Goal: Communication & Community: Participate in discussion

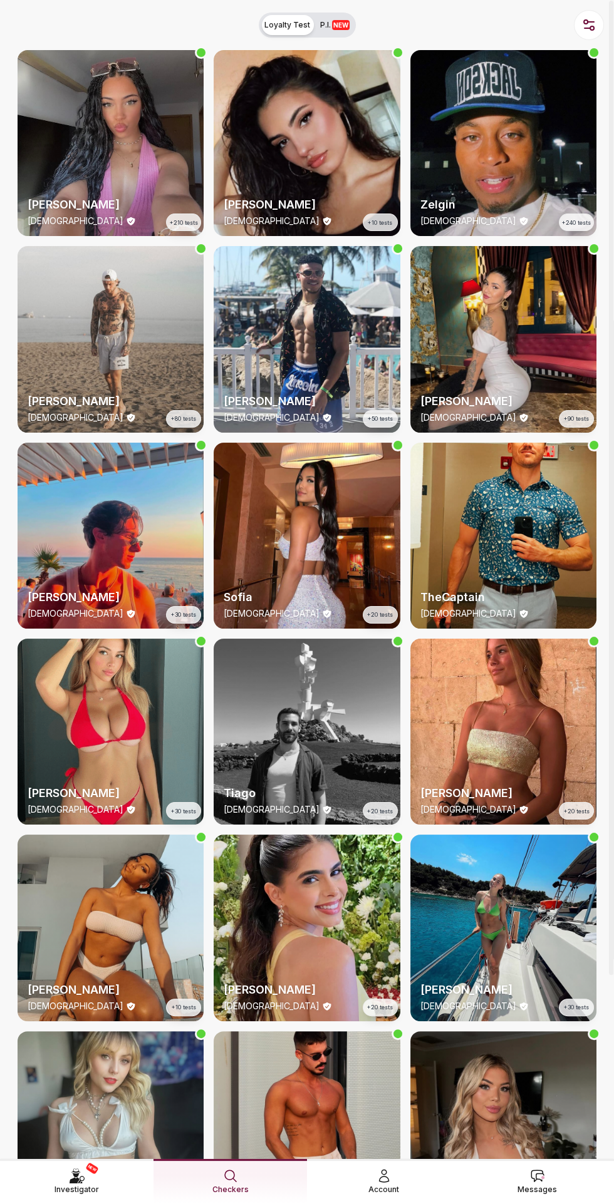
click at [532, 1183] on span "Messages" at bounding box center [536, 1189] width 39 height 13
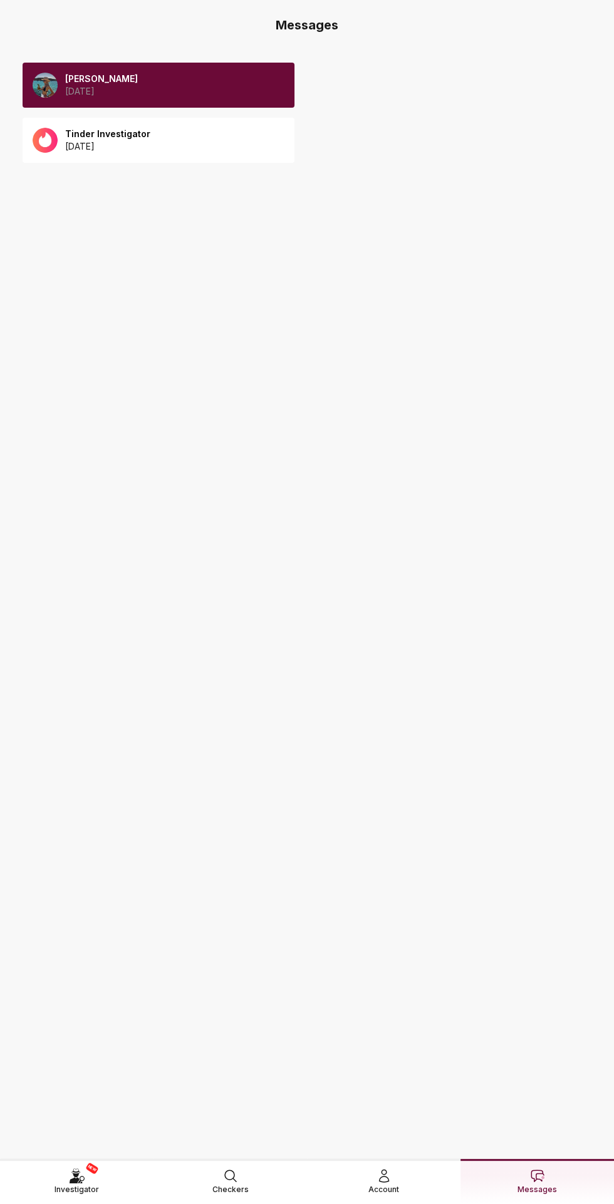
click at [106, 78] on p "Anna" at bounding box center [101, 79] width 73 height 13
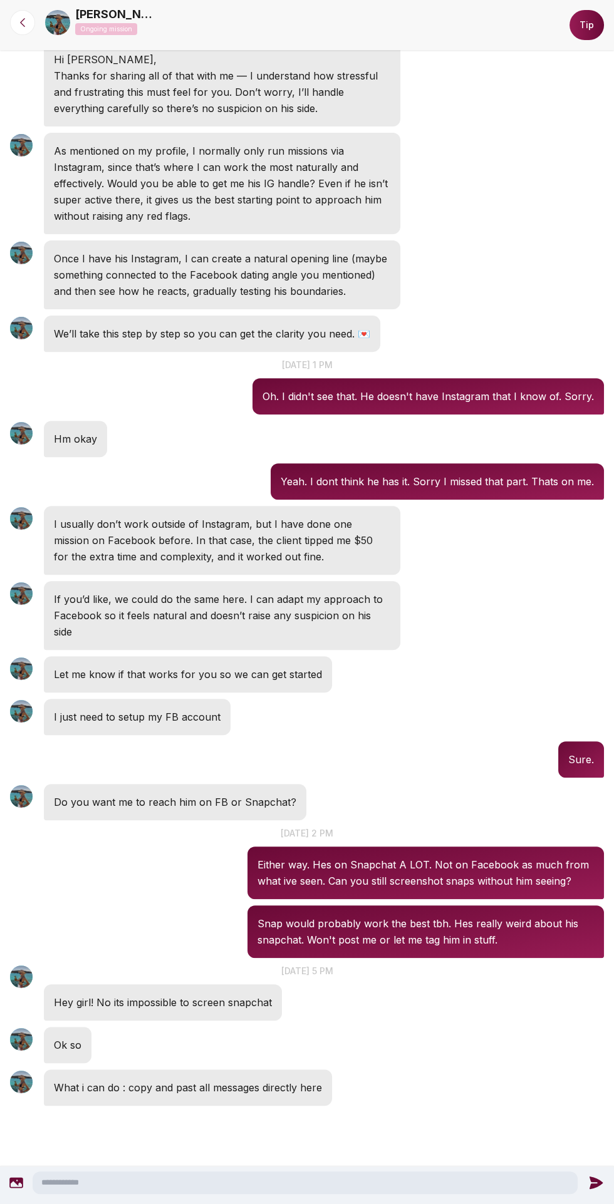
scroll to position [503, 0]
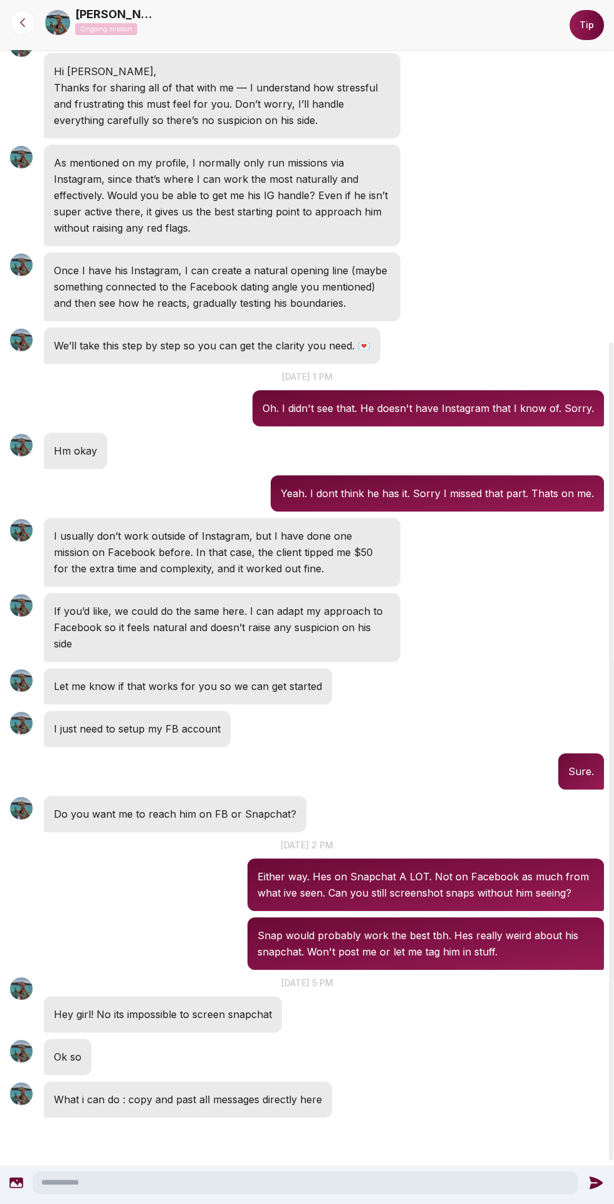
click at [339, 1185] on textarea at bounding box center [305, 1182] width 545 height 23
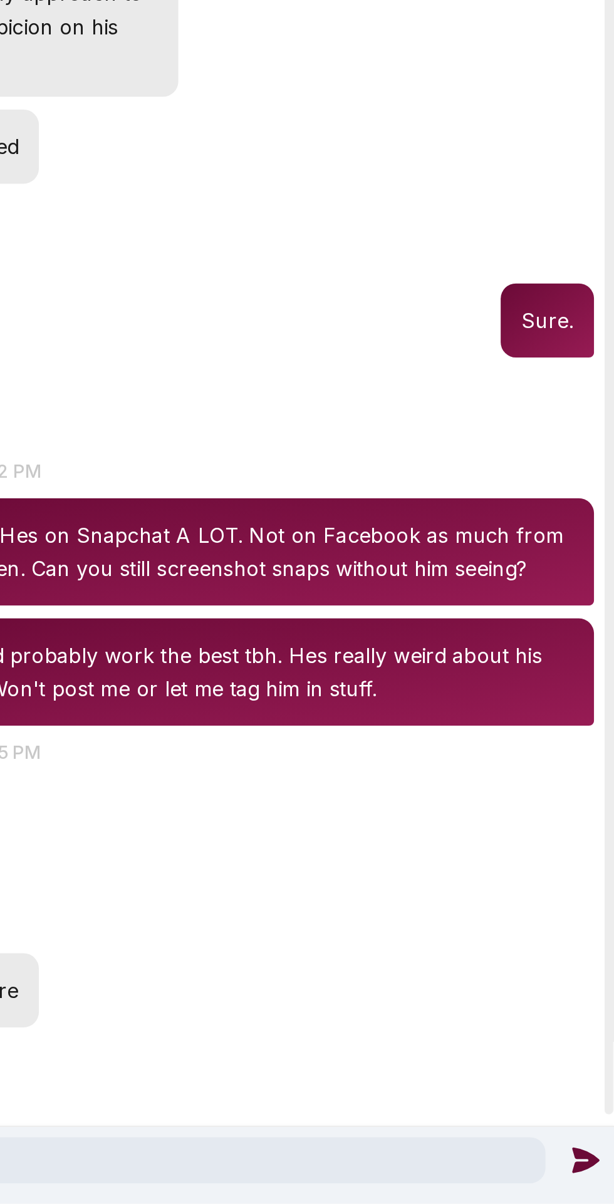
type textarea "**********"
click at [596, 1184] on icon at bounding box center [599, 1182] width 13 height 13
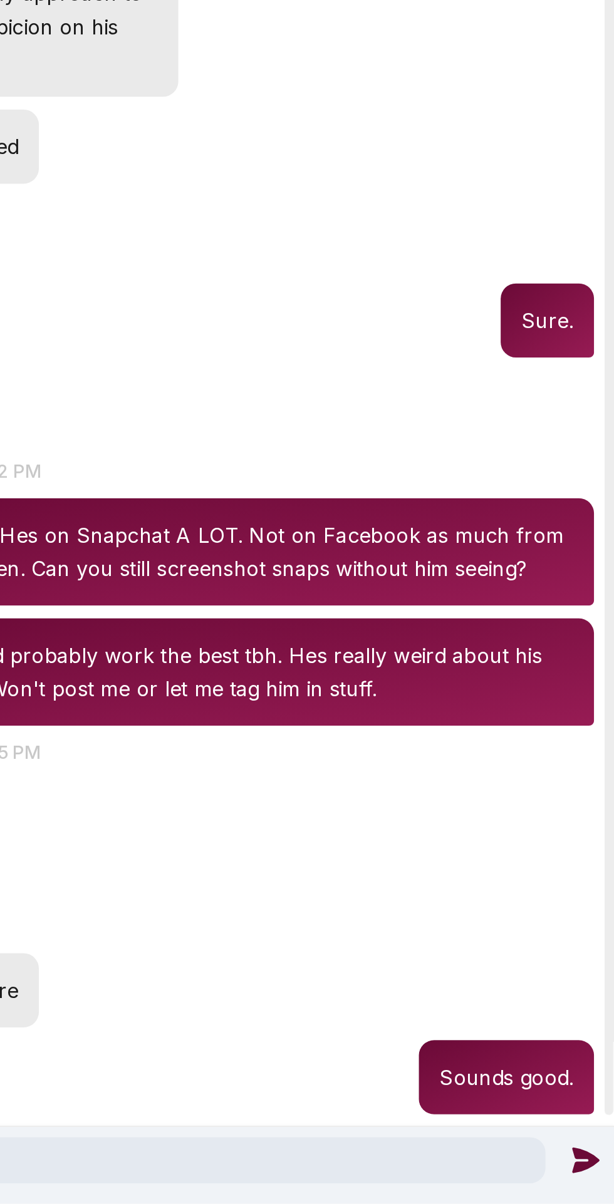
scroll to position [546, 0]
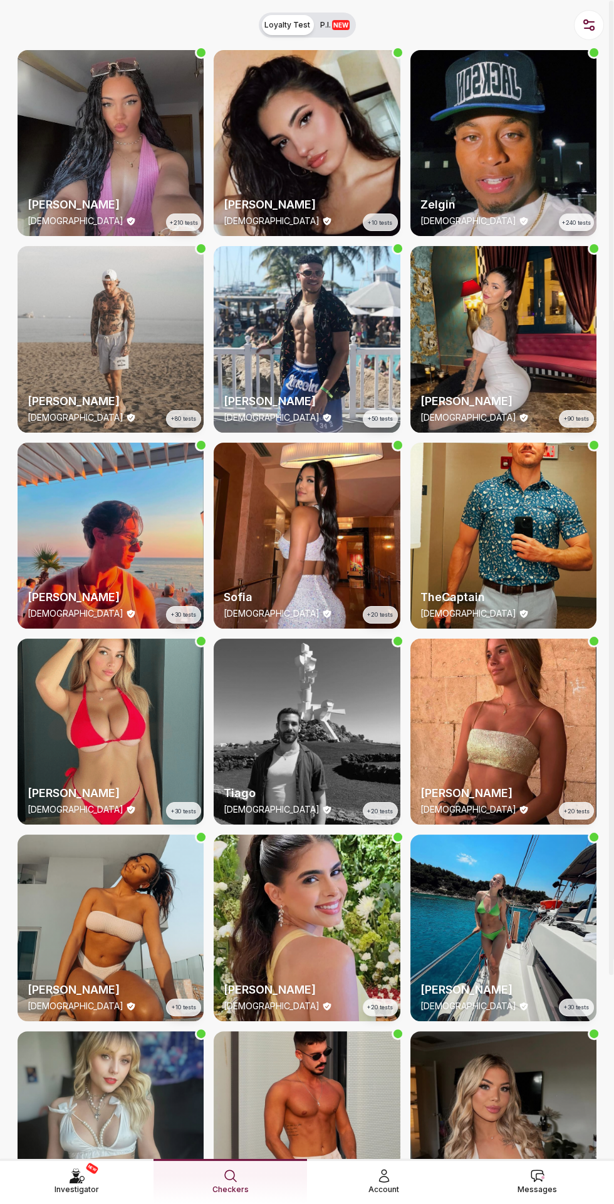
click at [554, 1114] on span "Messages" at bounding box center [536, 1189] width 39 height 13
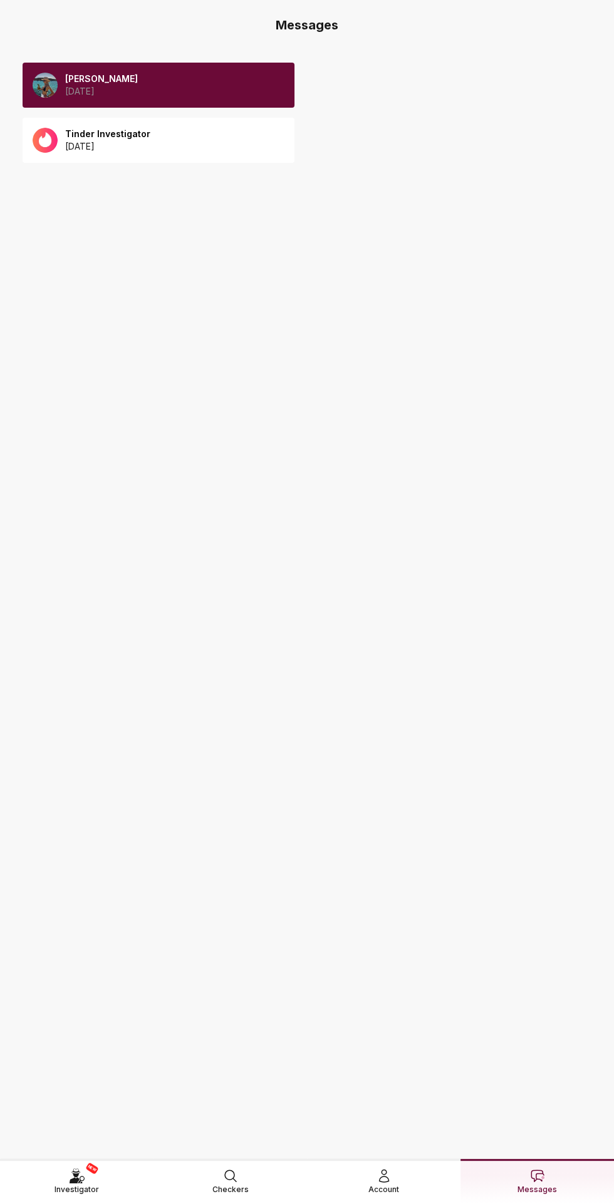
click at [90, 76] on p "[PERSON_NAME]" at bounding box center [101, 79] width 73 height 13
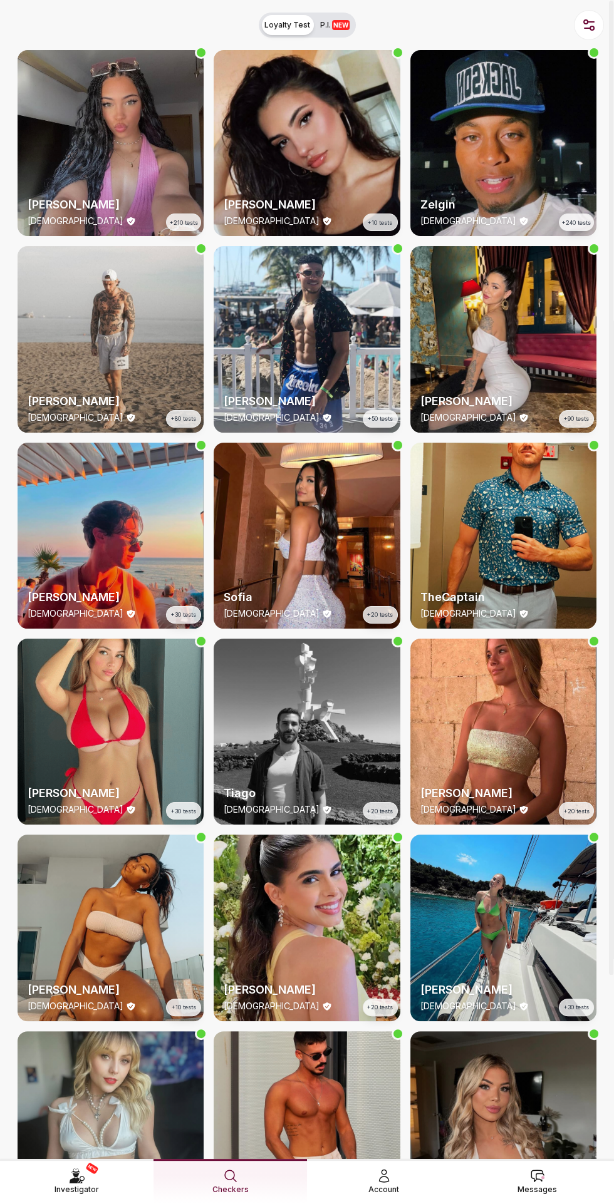
click at [546, 1114] on div "NEW Investigator Checkers Account Messages" at bounding box center [307, 1181] width 614 height 45
click at [540, 1114] on span "Messages" at bounding box center [536, 1189] width 39 height 13
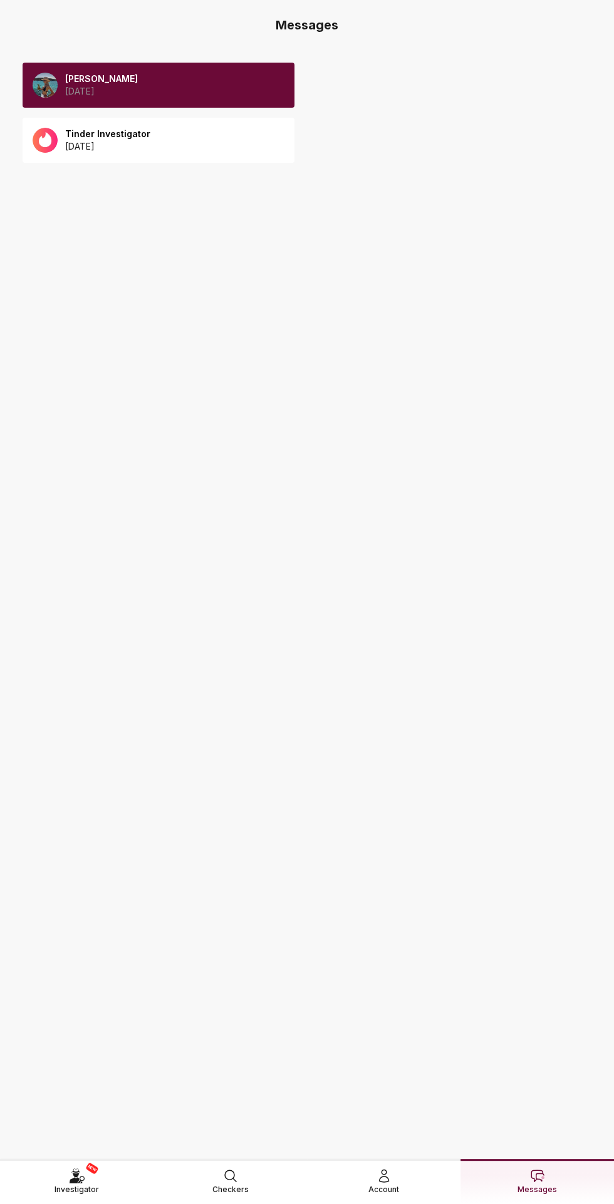
click at [89, 85] on p "2025 August 12" at bounding box center [101, 91] width 73 height 13
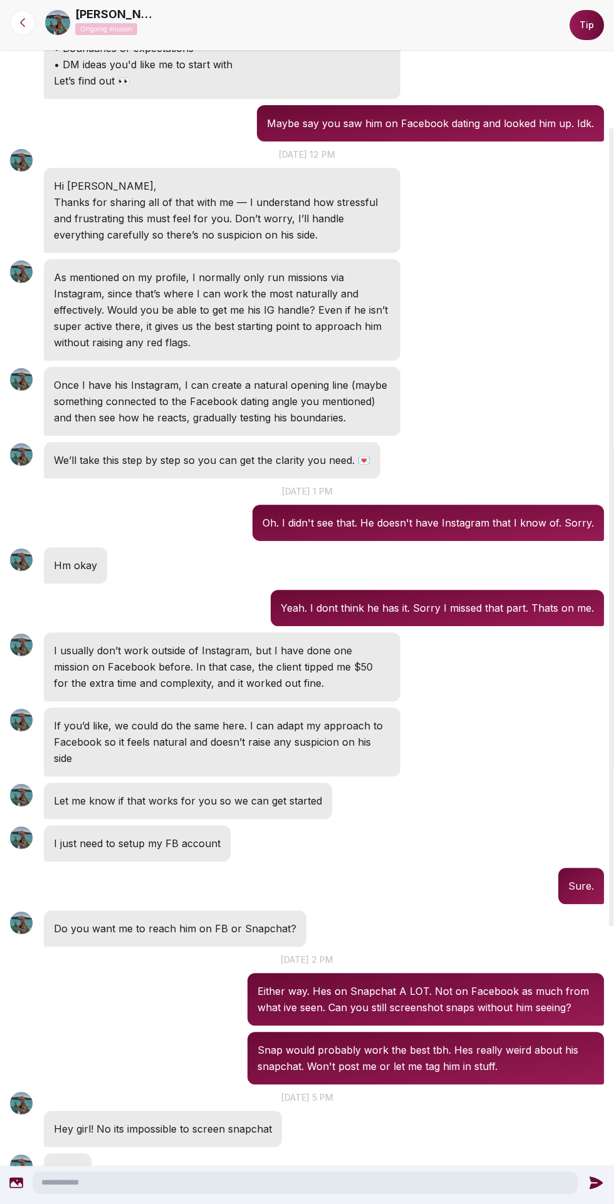
scroll to position [611, 0]
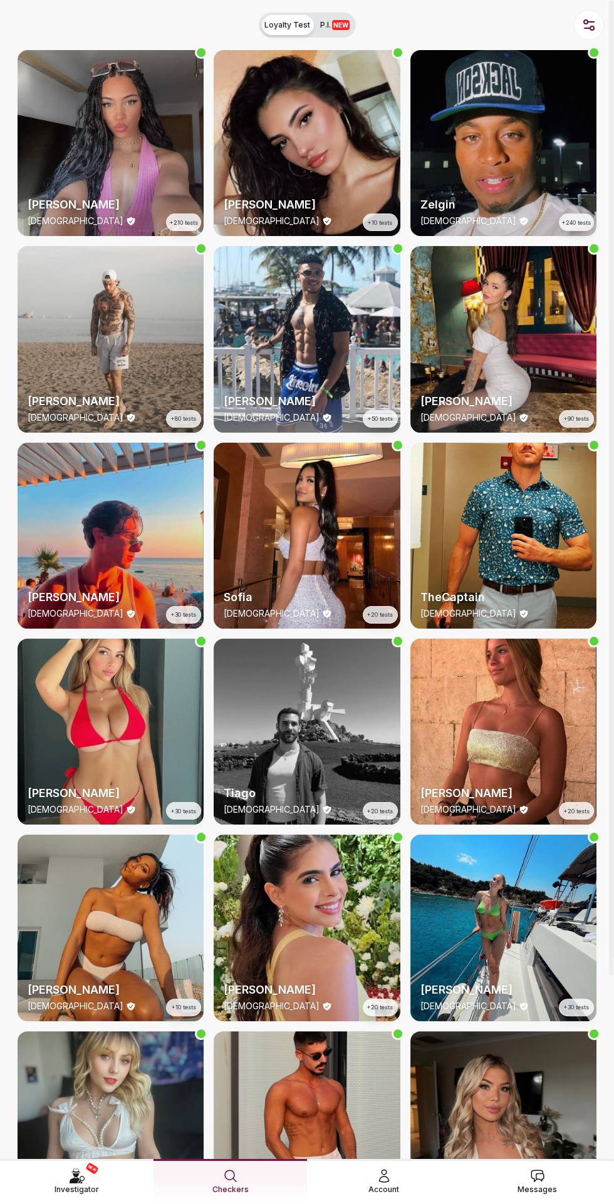
click at [542, 1114] on span "Messages" at bounding box center [536, 1189] width 39 height 13
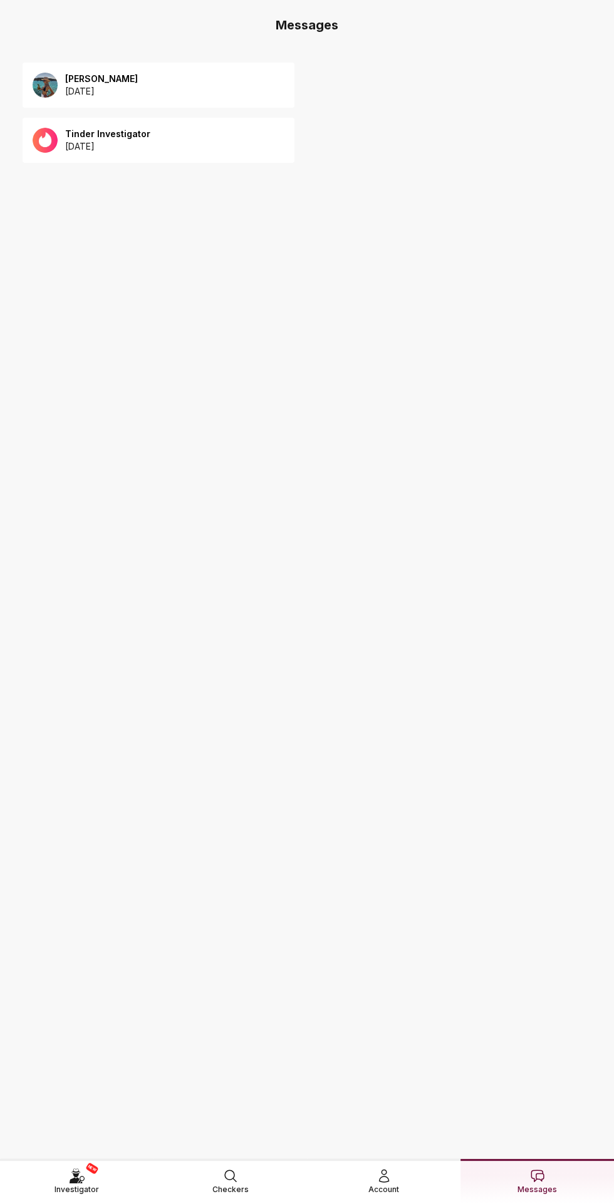
click at [94, 88] on p "2025 August 12" at bounding box center [101, 91] width 73 height 13
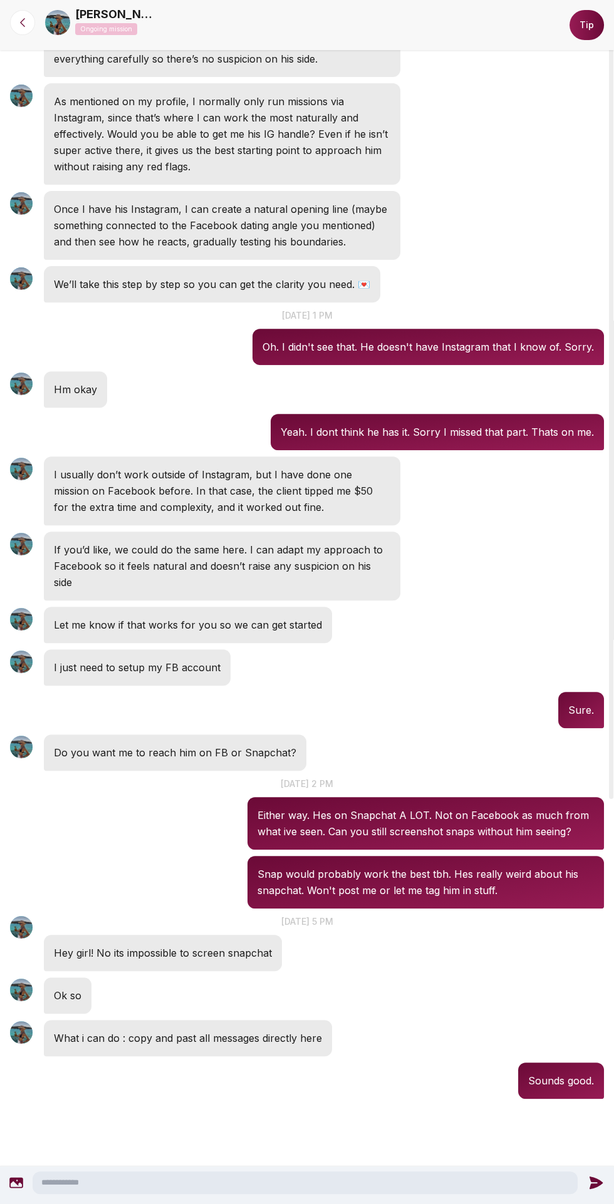
scroll to position [611, 0]
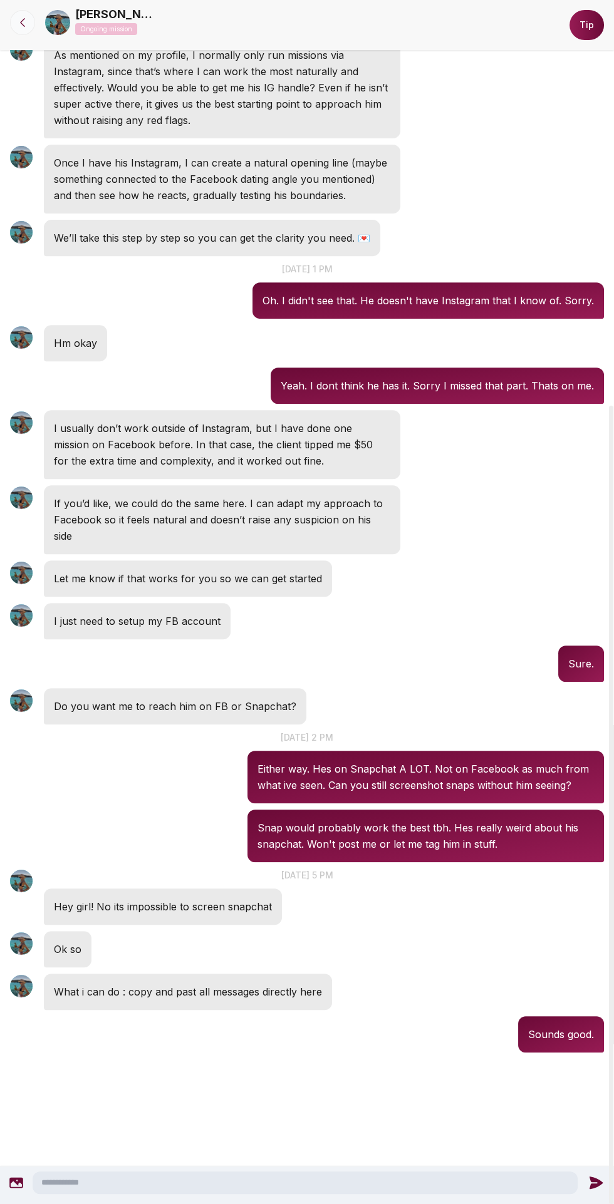
click at [12, 13] on div at bounding box center [22, 22] width 45 height 25
click at [32, 20] on button at bounding box center [22, 22] width 25 height 25
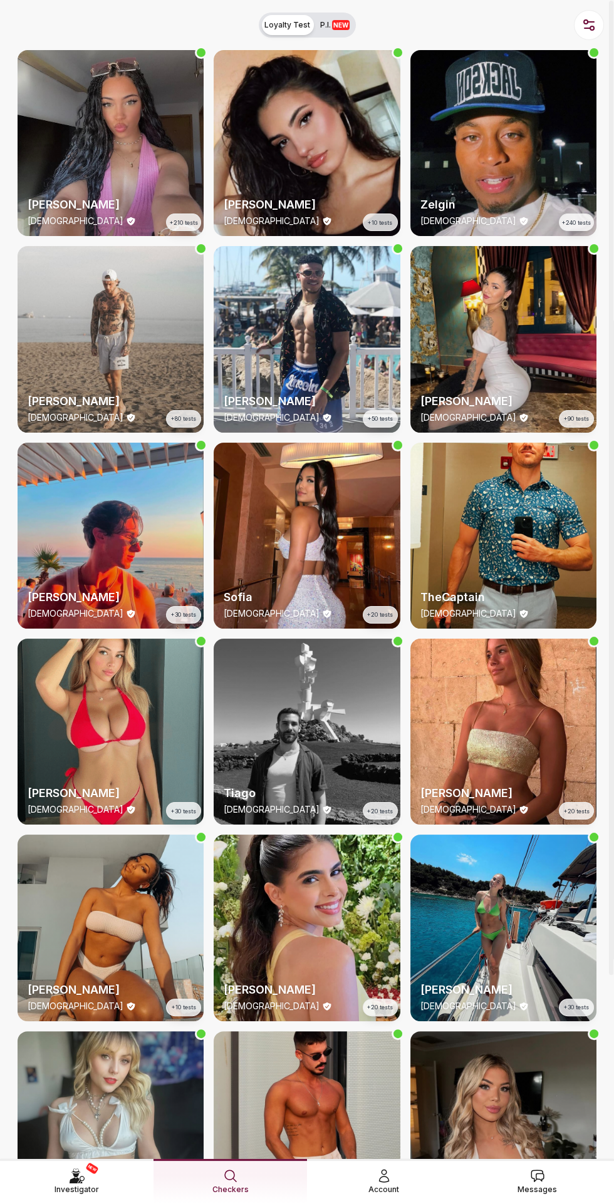
click at [541, 1183] on span "Messages" at bounding box center [536, 1189] width 39 height 13
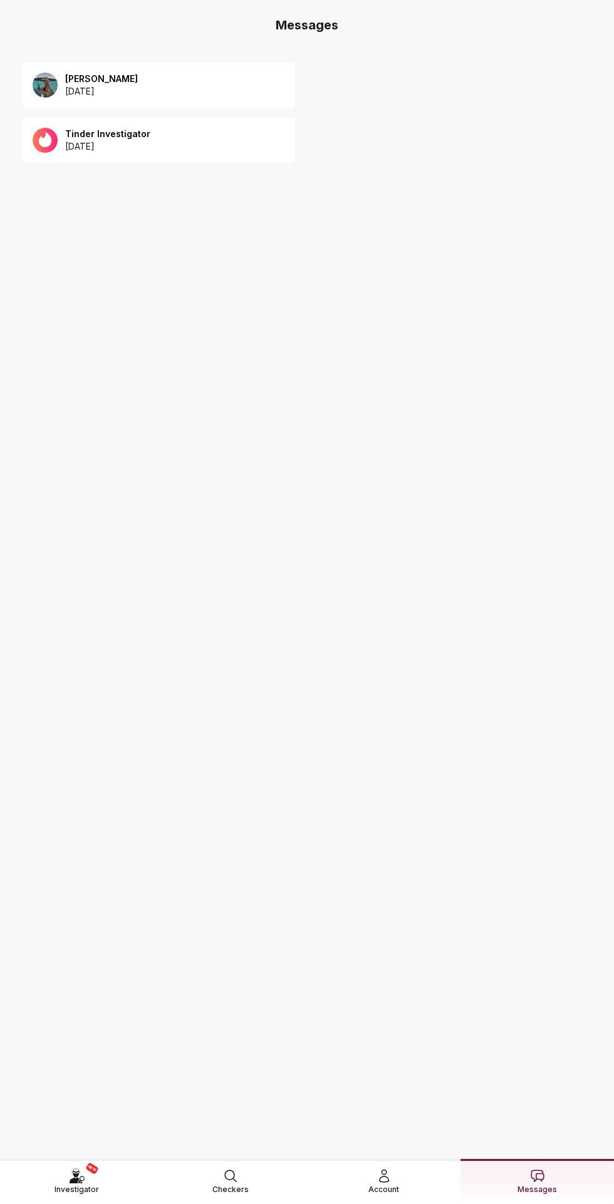
click at [73, 79] on p "[PERSON_NAME]" at bounding box center [101, 79] width 73 height 13
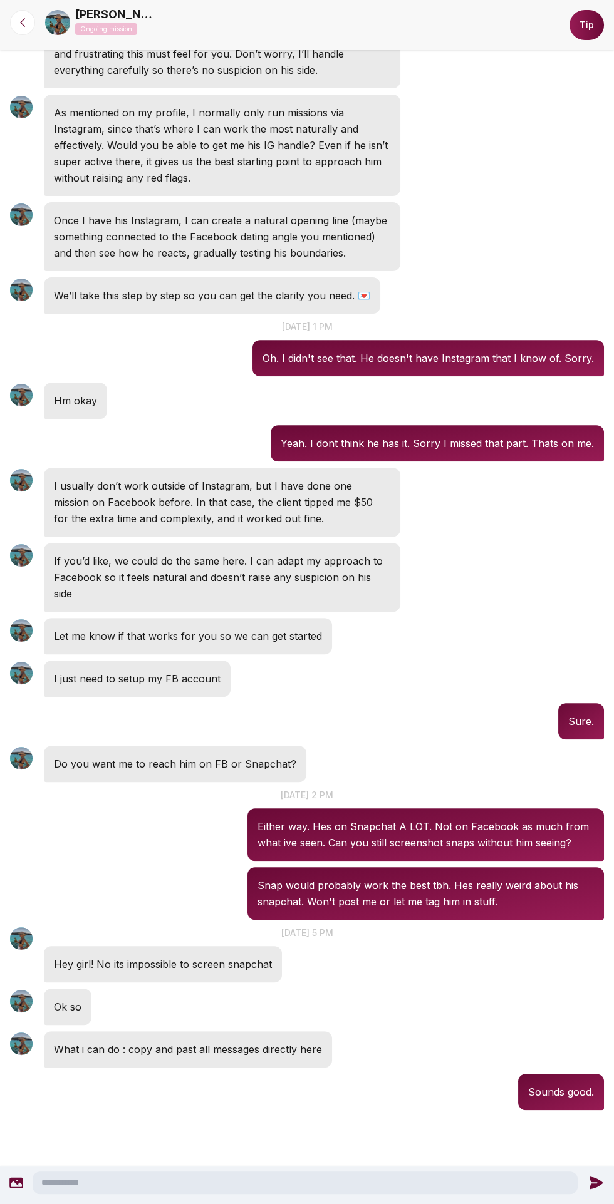
scroll to position [546, 0]
